Goal: Transaction & Acquisition: Purchase product/service

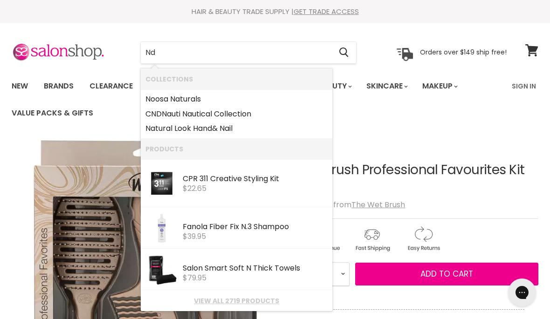
type input "N"
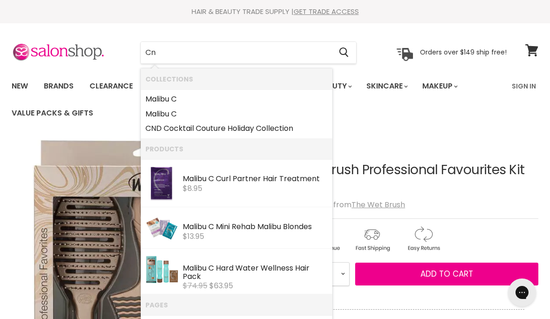
type input "Cnd"
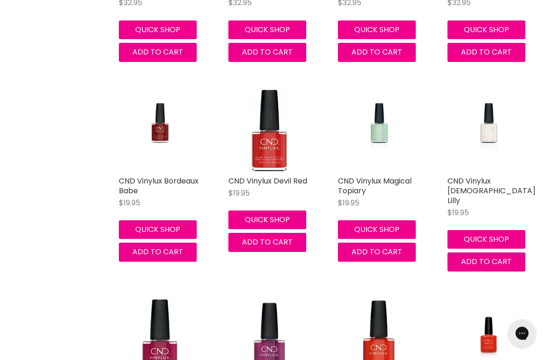
scroll to position [958, 0]
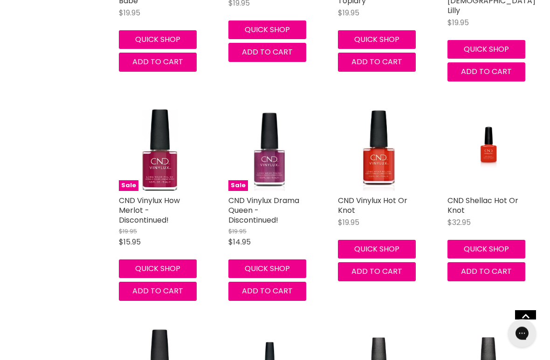
scroll to position [1150, 0]
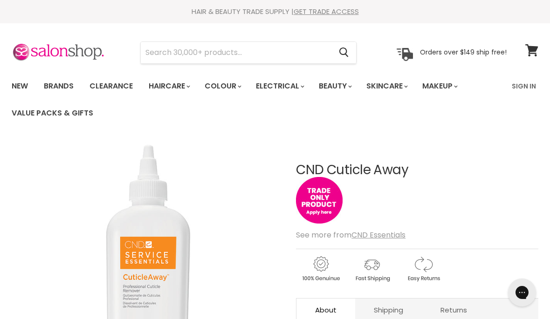
click at [115, 82] on link "Clearance" at bounding box center [110, 86] width 57 height 20
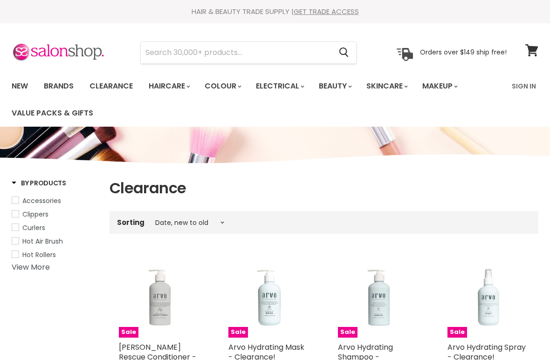
select select "created-descending"
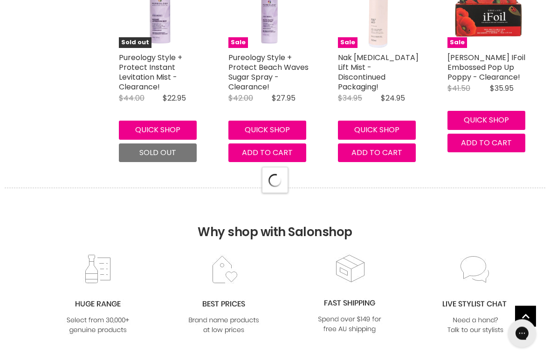
select select "created-descending"
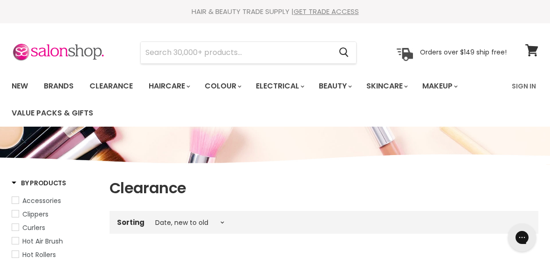
click at [232, 47] on input "Search" at bounding box center [236, 52] width 191 height 21
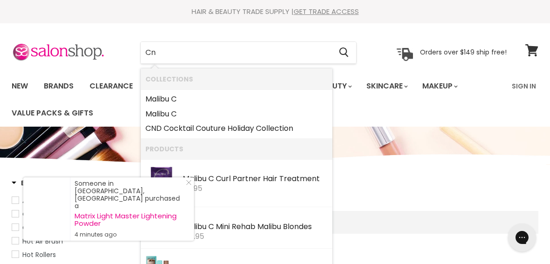
type input "Cnd"
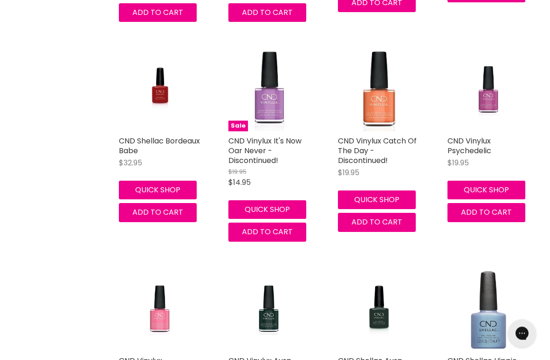
scroll to position [2277, 0]
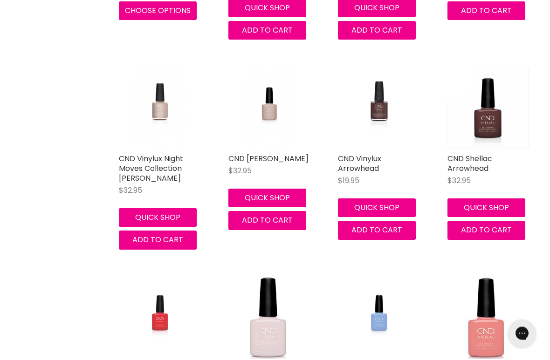
scroll to position [3498, 0]
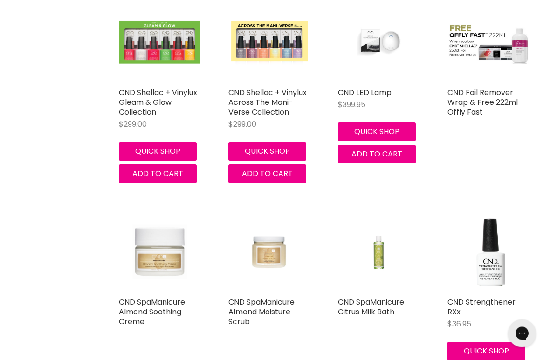
scroll to position [4832, 0]
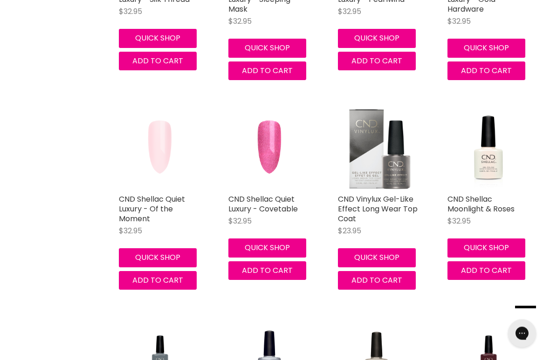
scroll to position [5995, 0]
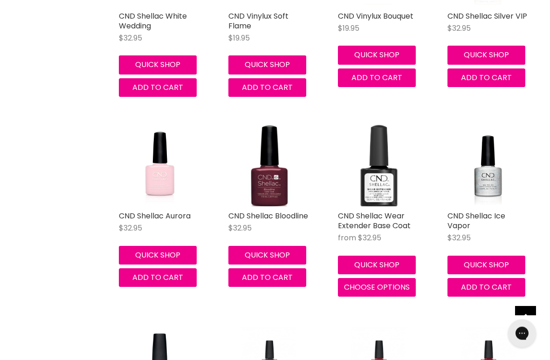
scroll to position [7186, 0]
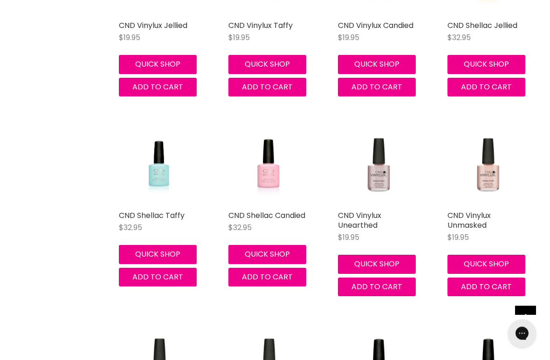
scroll to position [8197, 0]
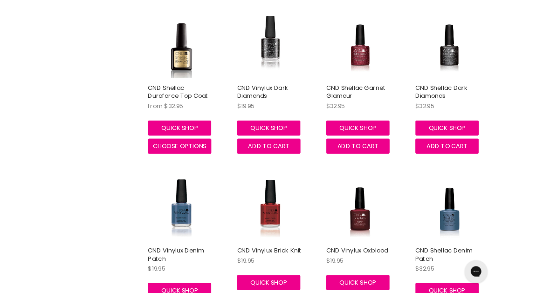
scroll to position [9723, 0]
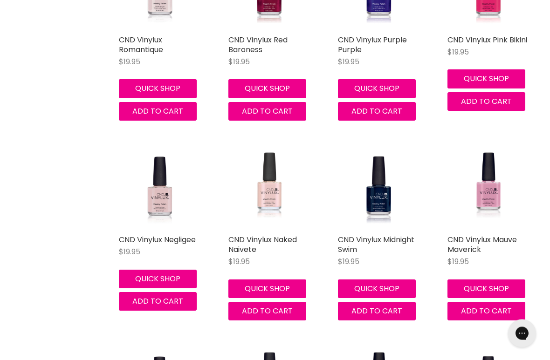
scroll to position [10791, 0]
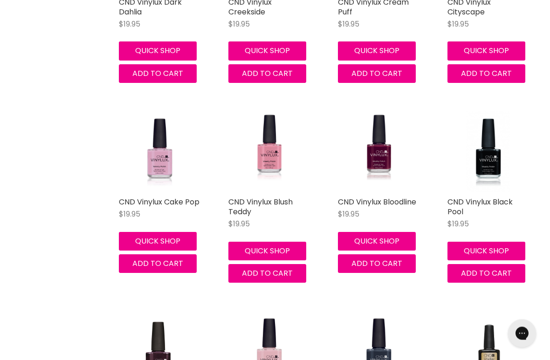
scroll to position [12030, 0]
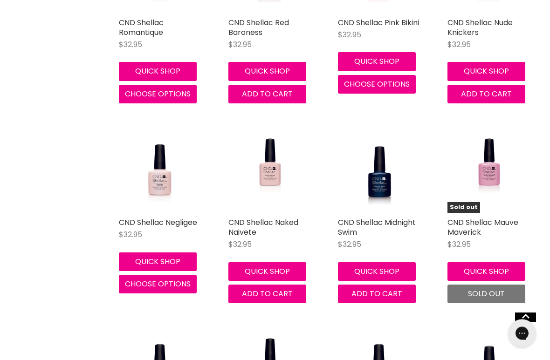
scroll to position [13219, 0]
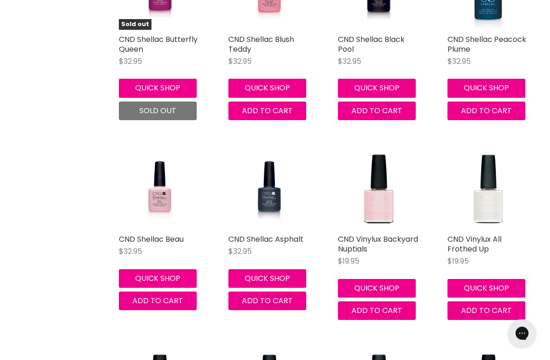
scroll to position [14402, 0]
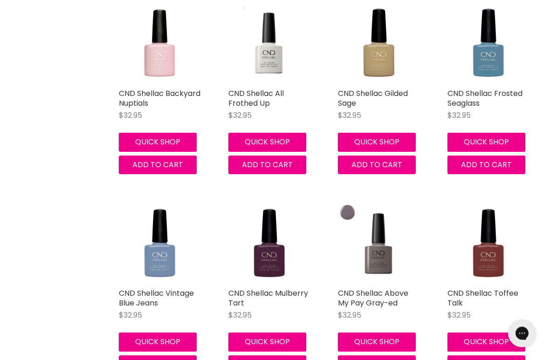
scroll to position [15348, 0]
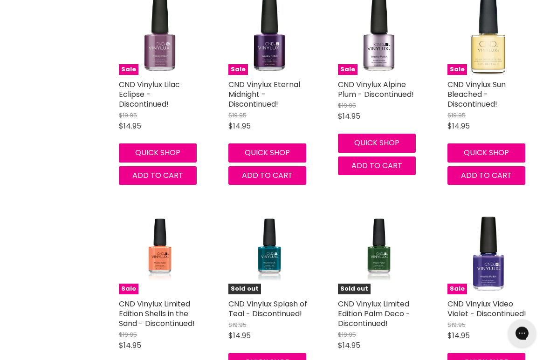
scroll to position [17053, 0]
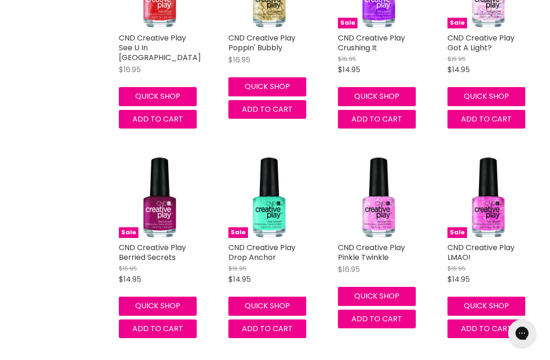
scroll to position [20705, 0]
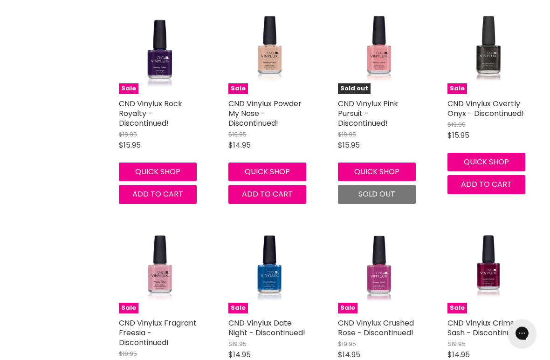
scroll to position [21907, 0]
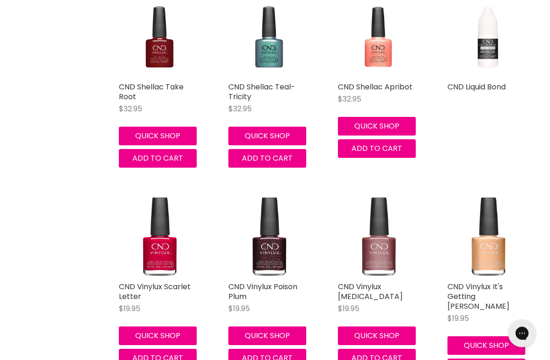
scroll to position [22983, 0]
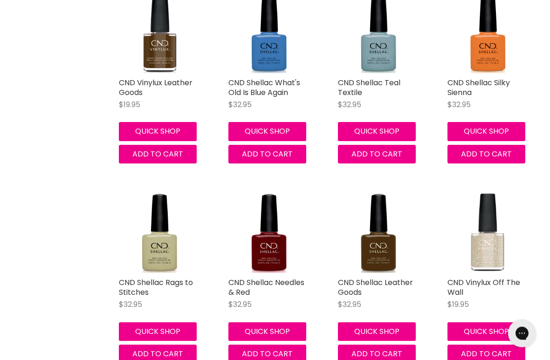
scroll to position [24007, 0]
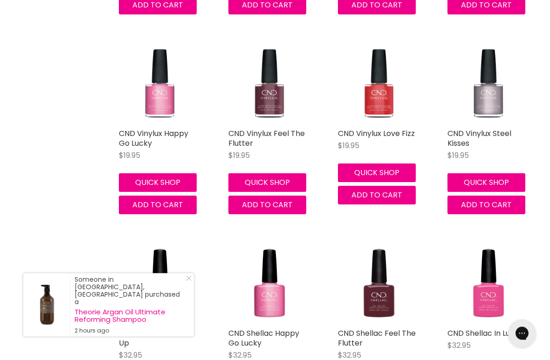
scroll to position [25355, 0]
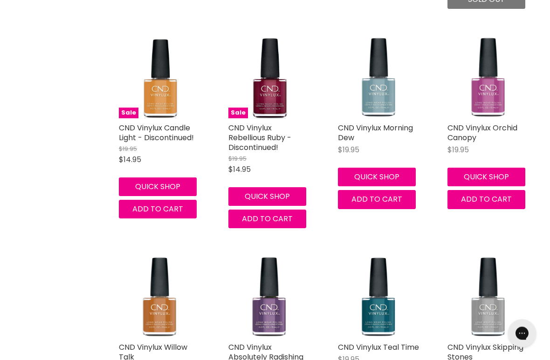
scroll to position [26570, 0]
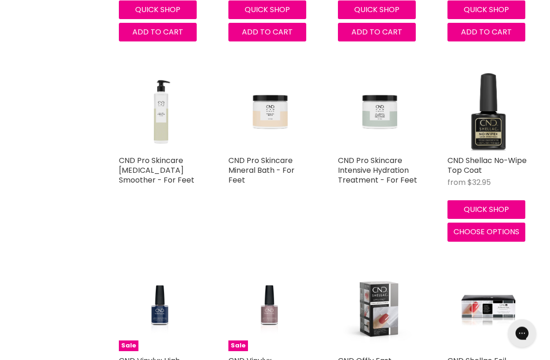
scroll to position [27957, 0]
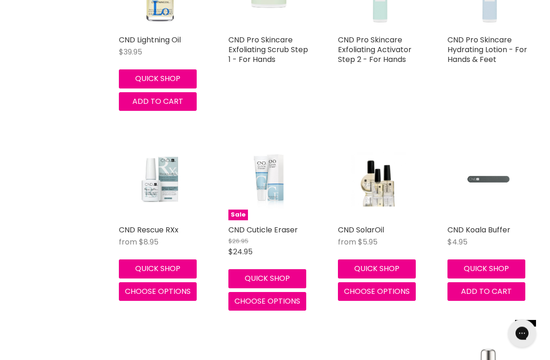
scroll to position [28498, 0]
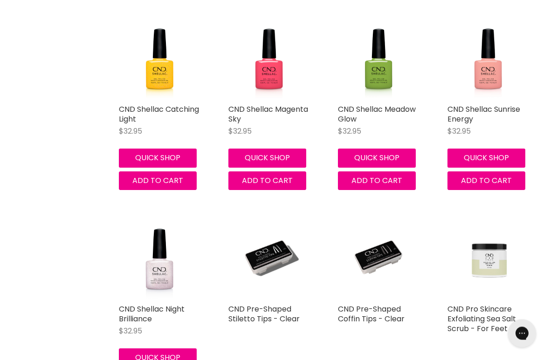
scroll to position [30094, 0]
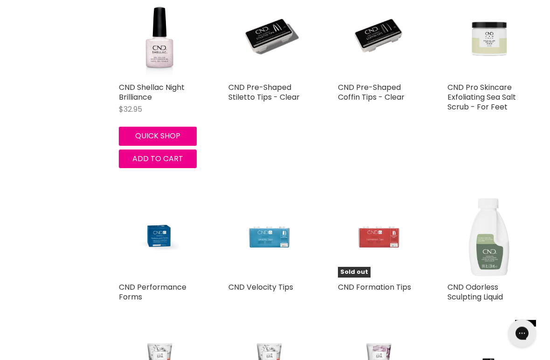
scroll to position [30319, 0]
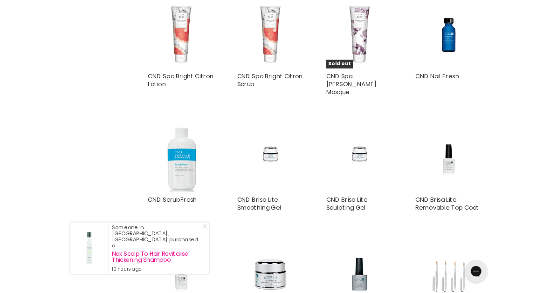
scroll to position [30618, 0]
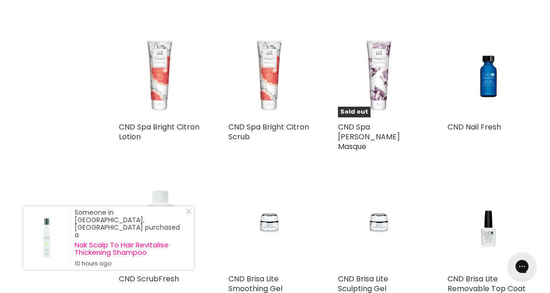
click at [162, 188] on img "Main content" at bounding box center [160, 229] width 82 height 82
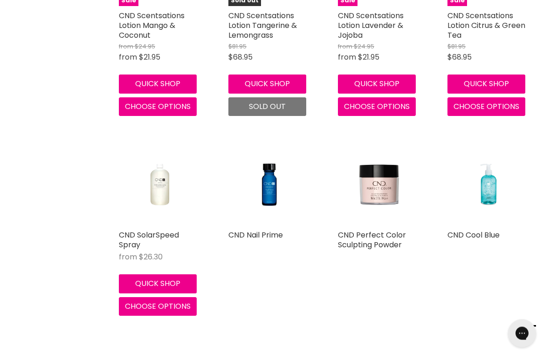
scroll to position [31396, 0]
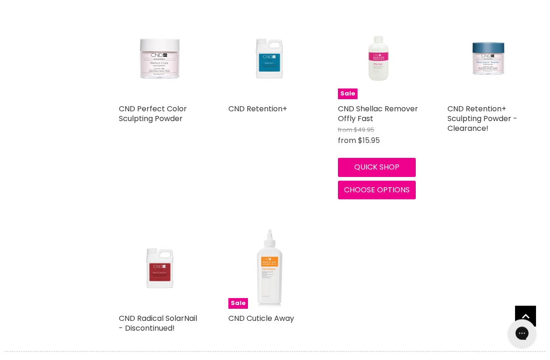
scroll to position [31723, 0]
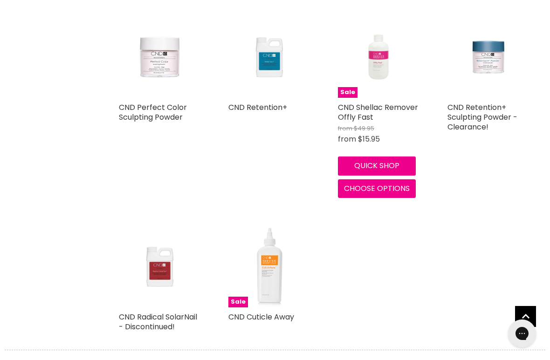
click at [281, 312] on link "CND Cuticle Away" at bounding box center [261, 317] width 66 height 11
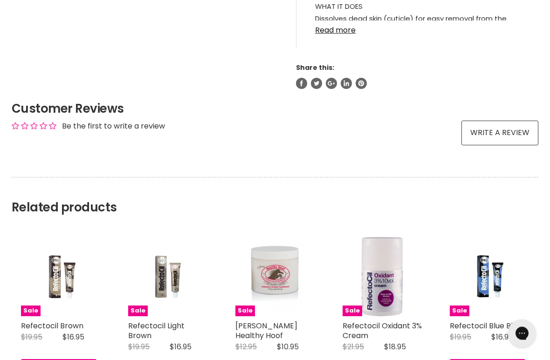
scroll to position [606, 0]
click at [279, 321] on link "[PERSON_NAME] Healthy Hoof" at bounding box center [266, 331] width 62 height 21
